Goal: Task Accomplishment & Management: Manage account settings

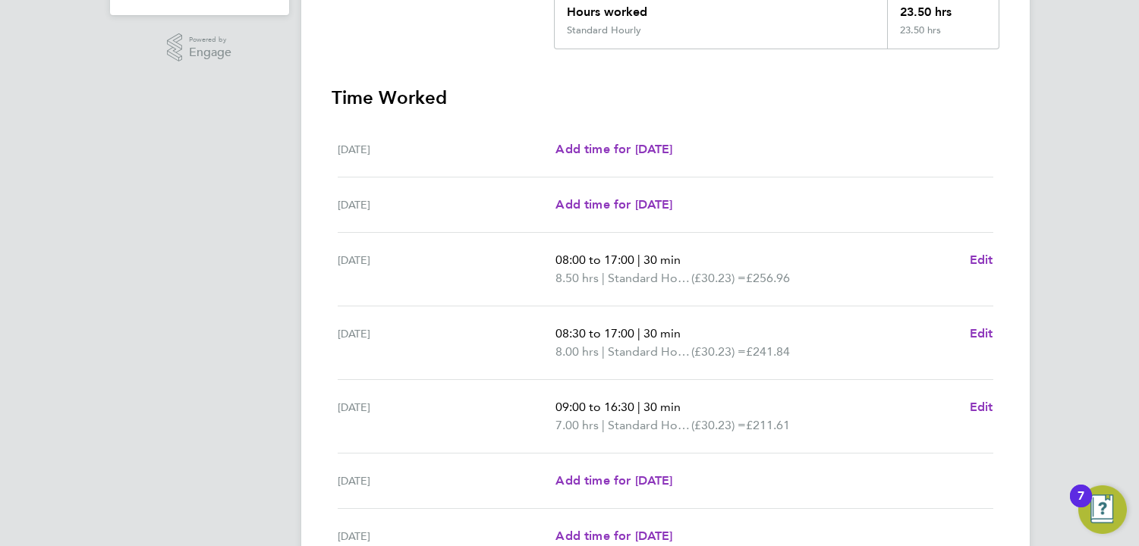
scroll to position [514, 0]
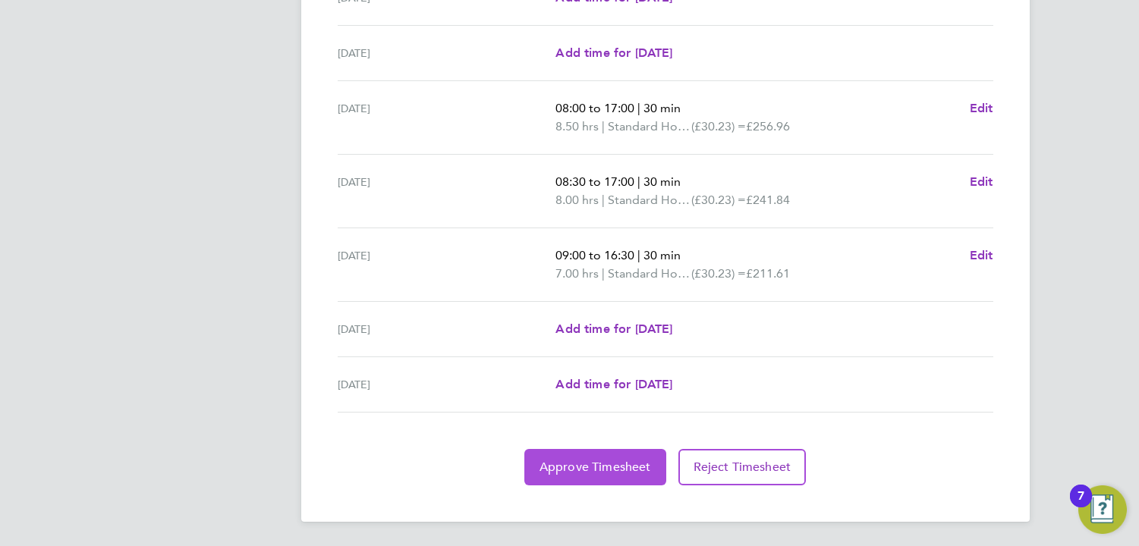
click at [594, 472] on span "Approve Timesheet" at bounding box center [595, 467] width 112 height 15
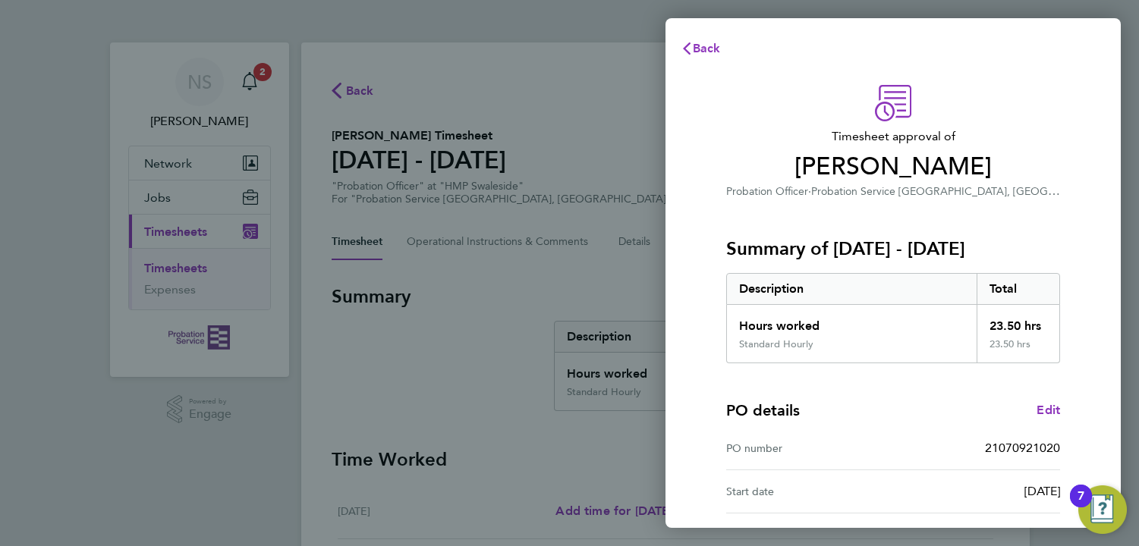
scroll to position [181, 0]
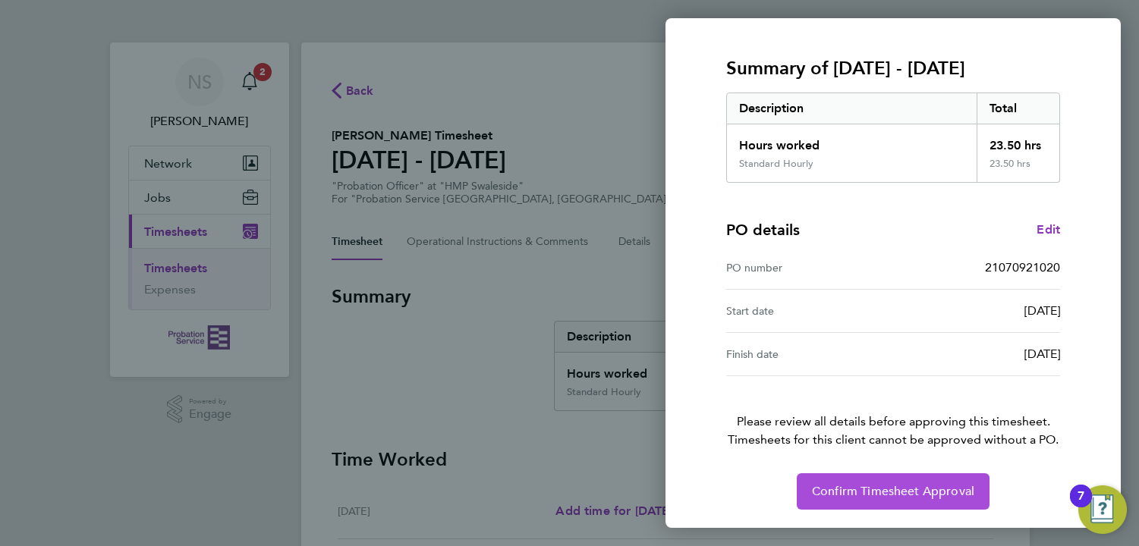
click at [956, 479] on button "Confirm Timesheet Approval" at bounding box center [892, 491] width 193 height 36
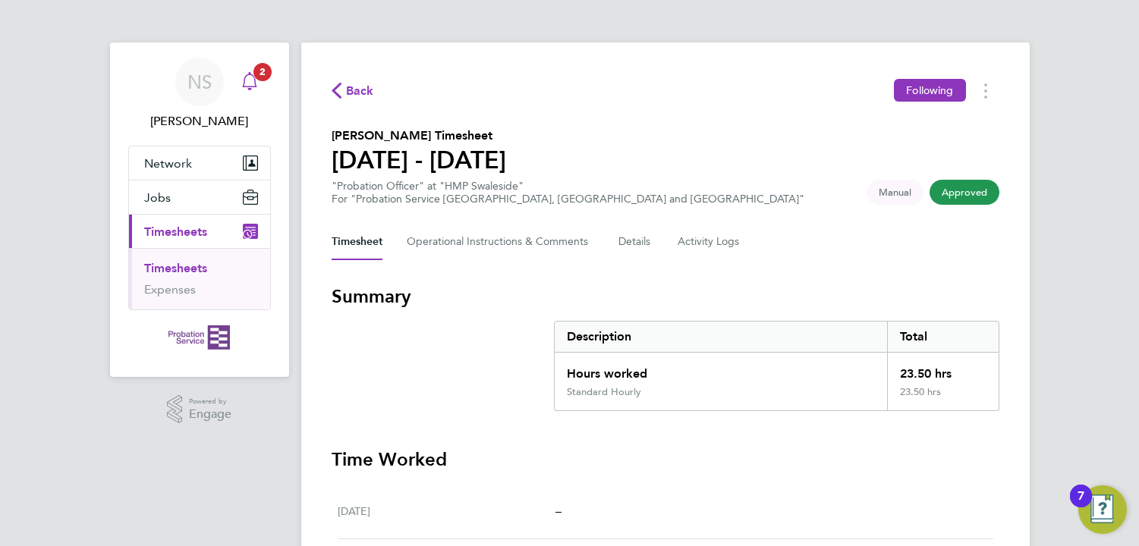
click at [256, 77] on span "2" at bounding box center [262, 72] width 18 height 18
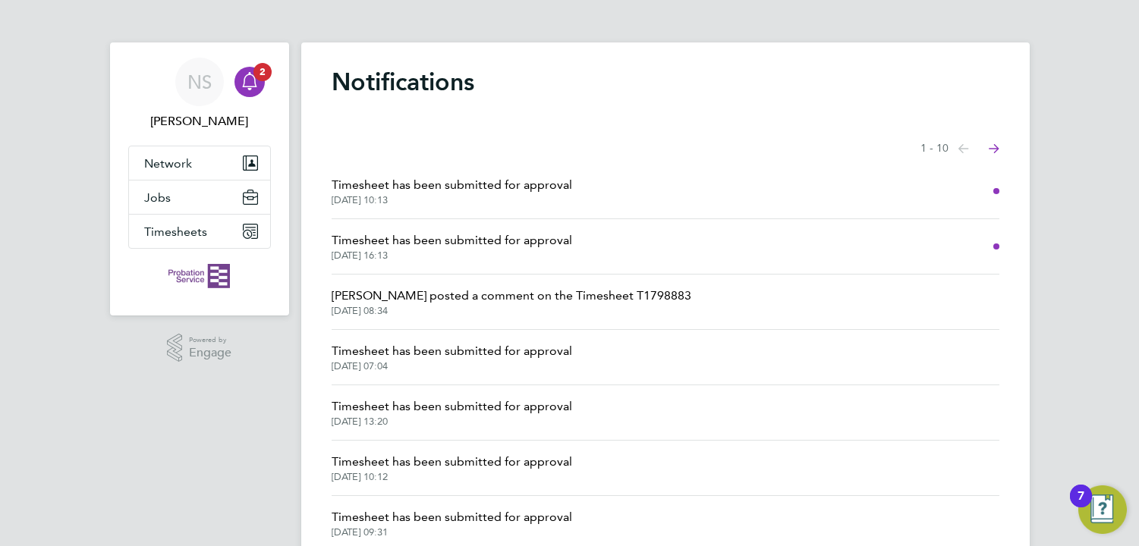
click at [381, 202] on span "[DATE] 10:13" at bounding box center [451, 200] width 240 height 12
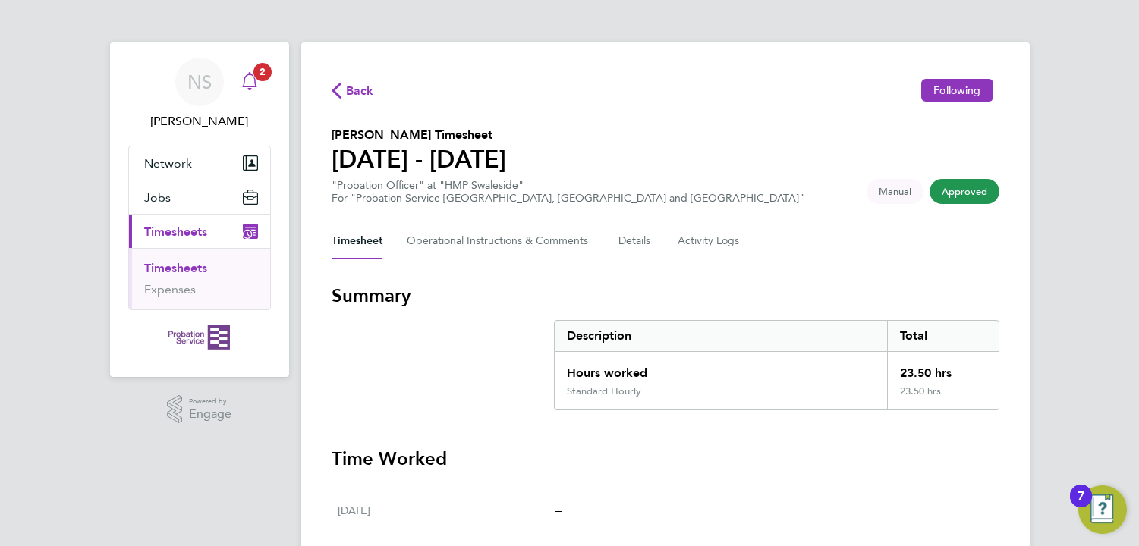
click at [247, 75] on icon "Main navigation" at bounding box center [250, 79] width 14 height 15
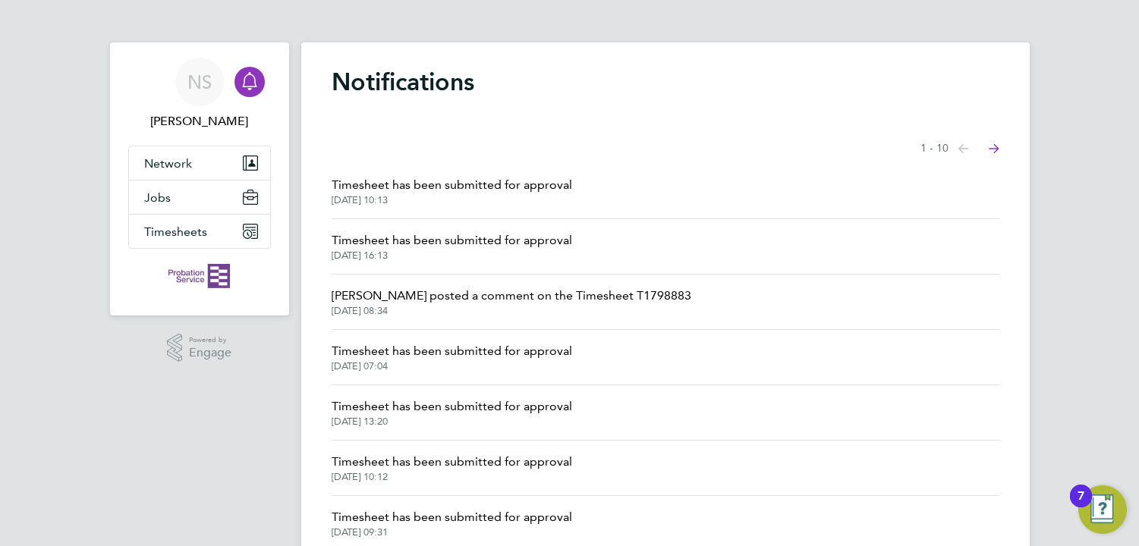
click at [521, 246] on span "Timesheet has been submitted for approval" at bounding box center [451, 240] width 240 height 18
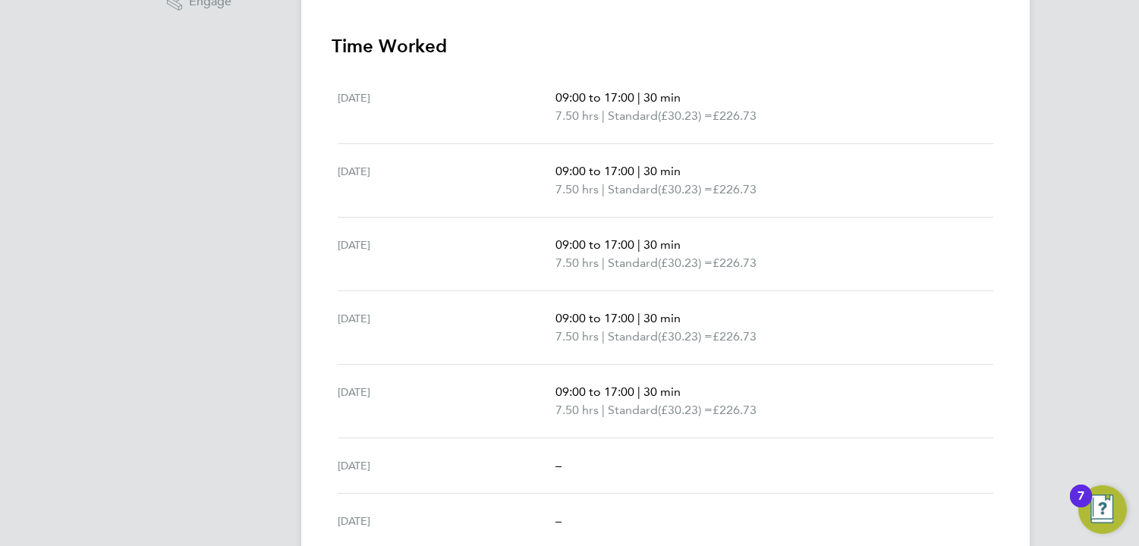
scroll to position [476, 0]
